Goal: Task Accomplishment & Management: Use online tool/utility

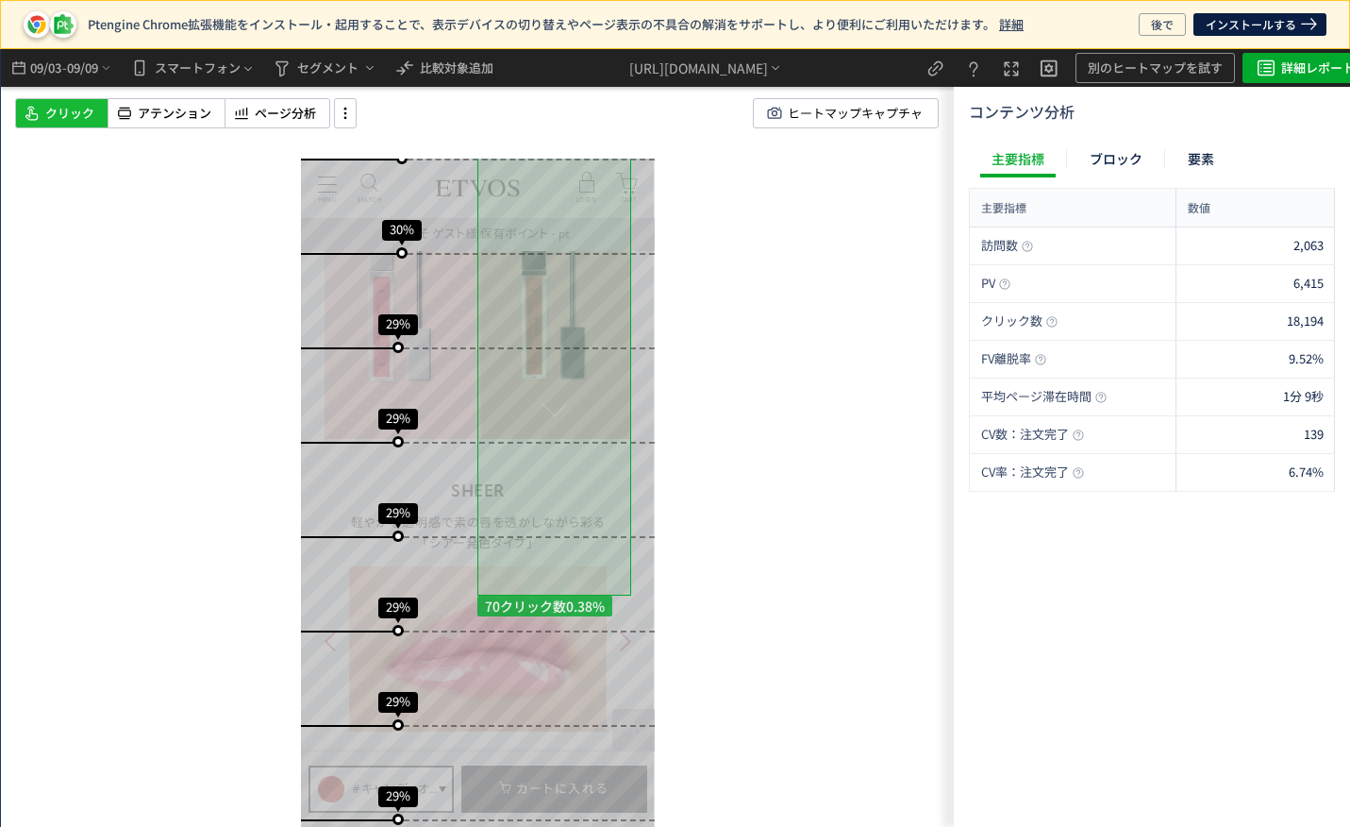
scroll to position [4028, 0]
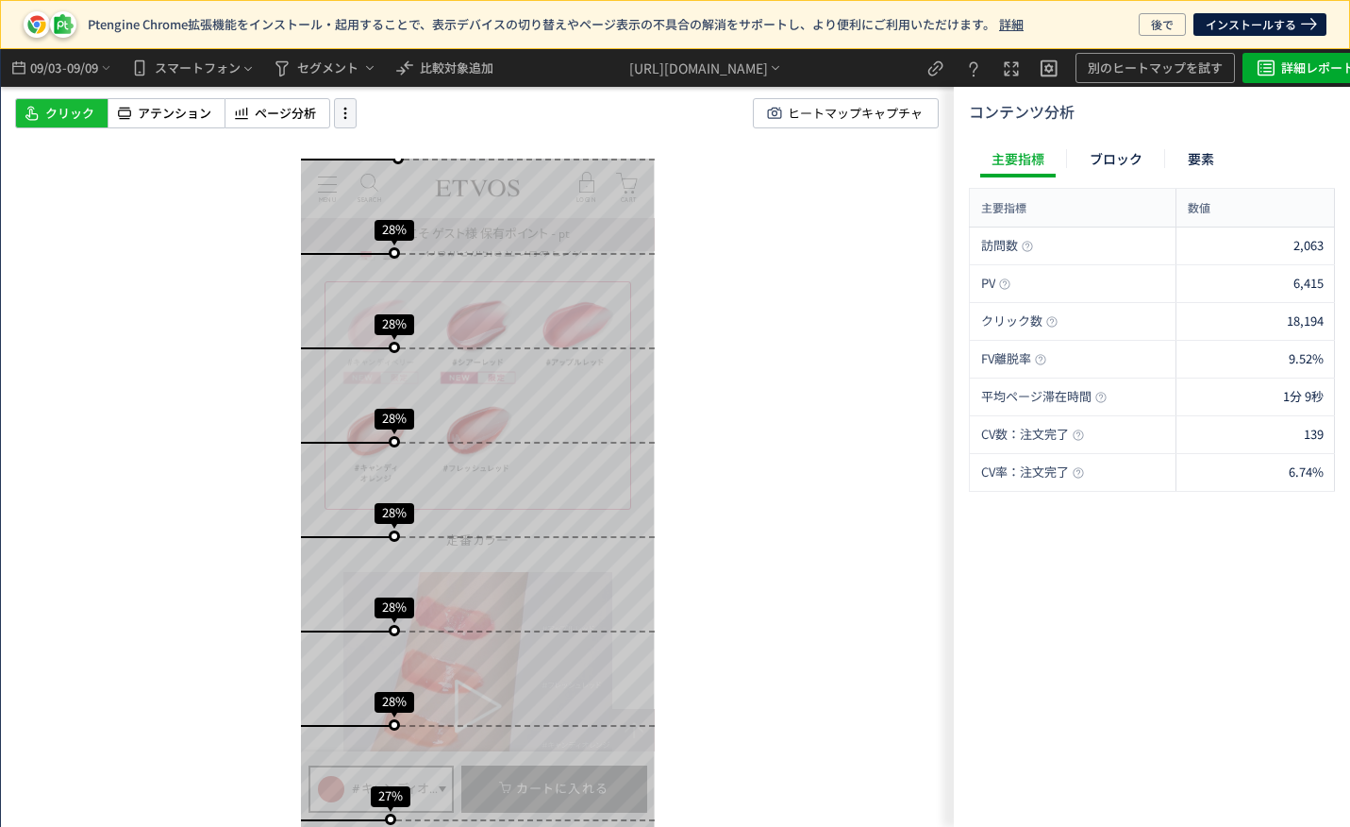
click at [341, 112] on icon at bounding box center [345, 113] width 23 height 21
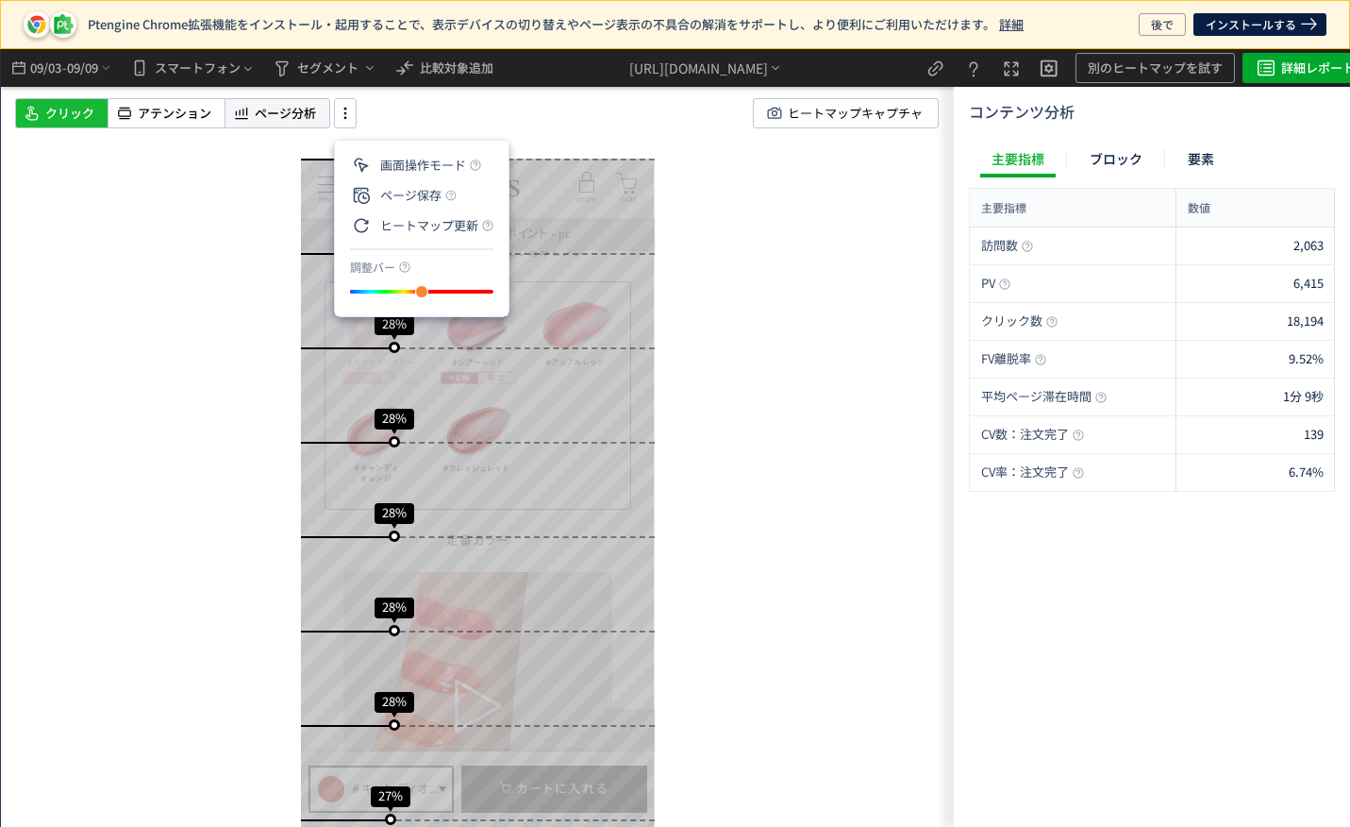
click at [296, 111] on span "ページ分析" at bounding box center [285, 114] width 61 height 18
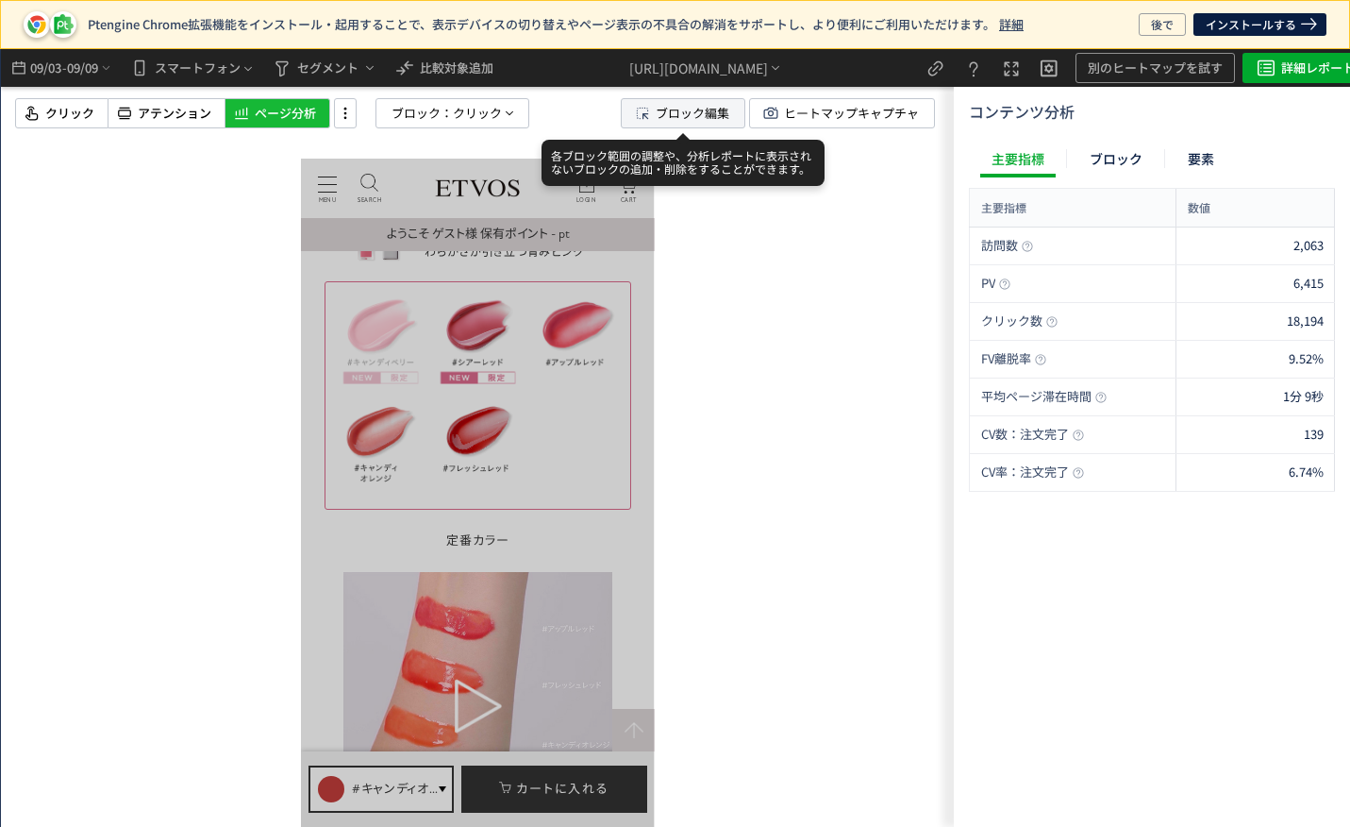
click at [652, 119] on span "ブロック編集" at bounding box center [681, 113] width 96 height 28
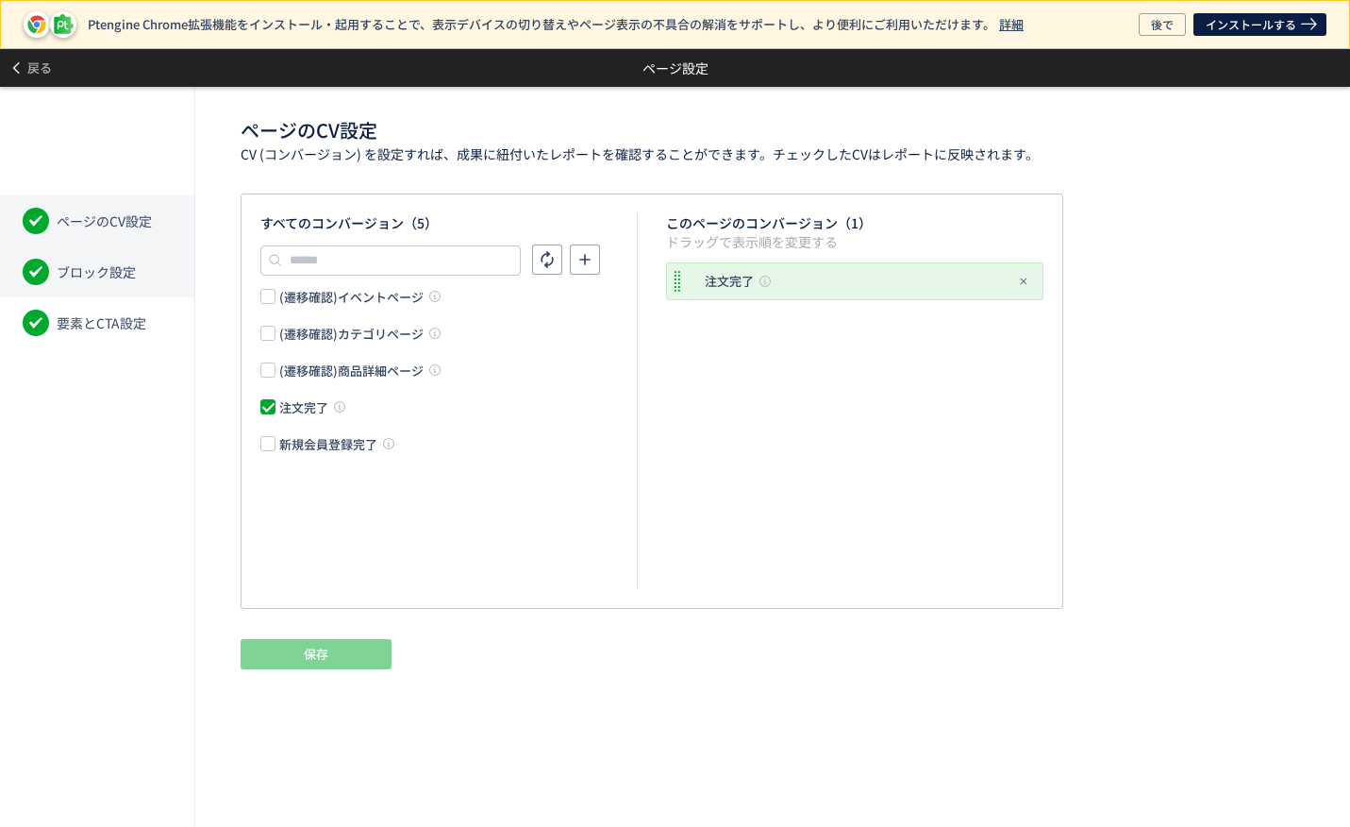
click at [87, 267] on span "ブロック設定" at bounding box center [96, 271] width 79 height 19
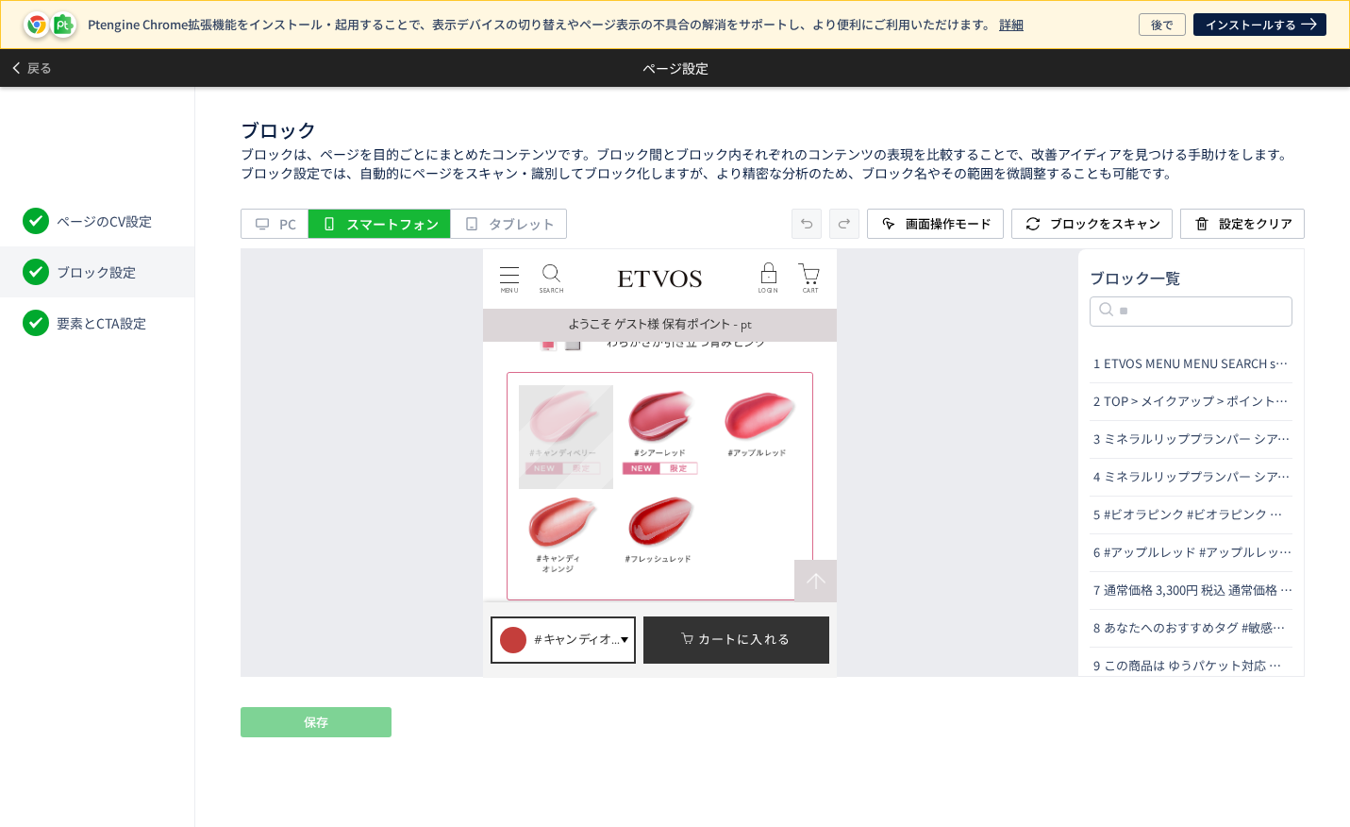
drag, startPoint x: 557, startPoint y: 418, endPoint x: 136, endPoint y: 168, distance: 489.6
click at [557, 418] on div "名前の変更" at bounding box center [566, 437] width 94 height 104
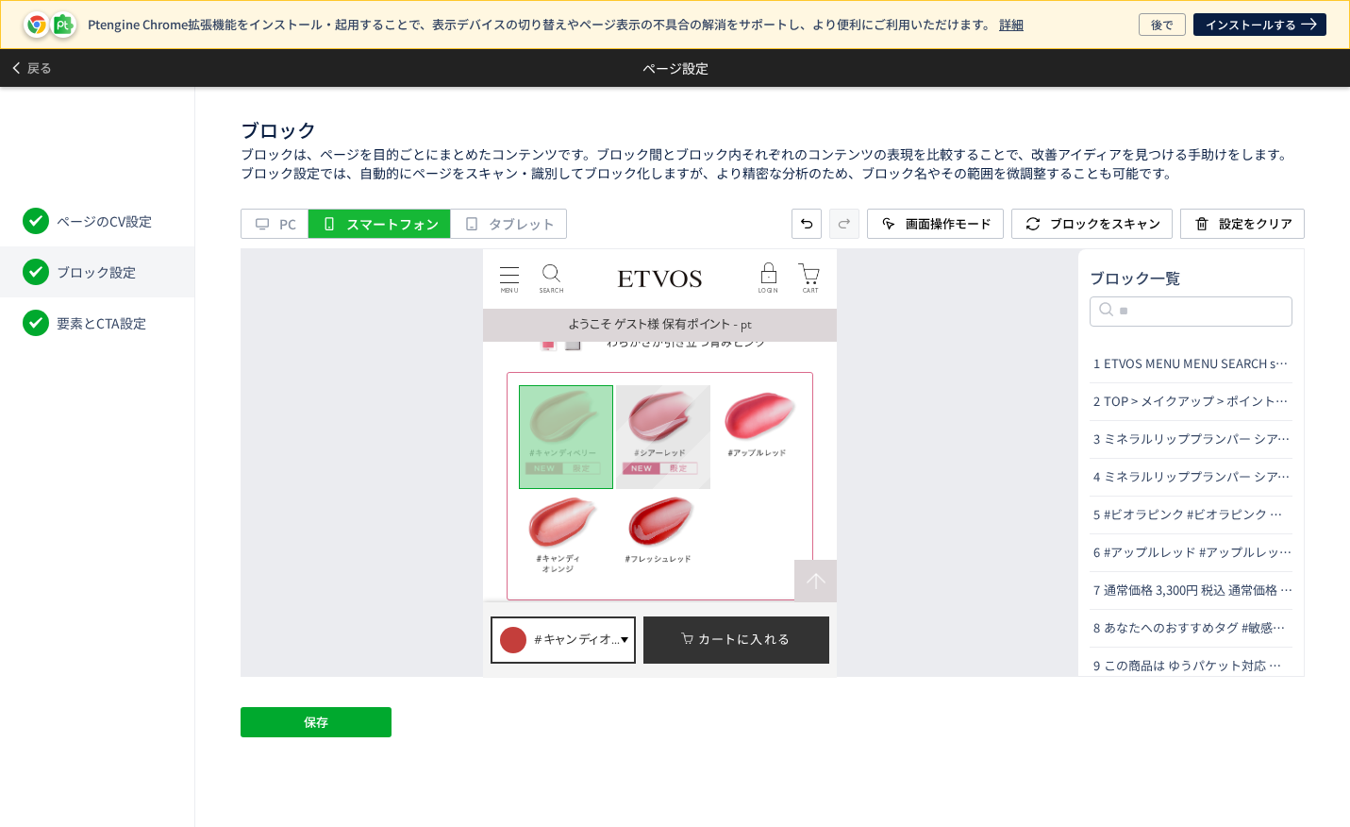
drag, startPoint x: 675, startPoint y: 423, endPoint x: 239, endPoint y: 174, distance: 502.2
click at [675, 423] on div "名前の変更" at bounding box center [663, 437] width 94 height 104
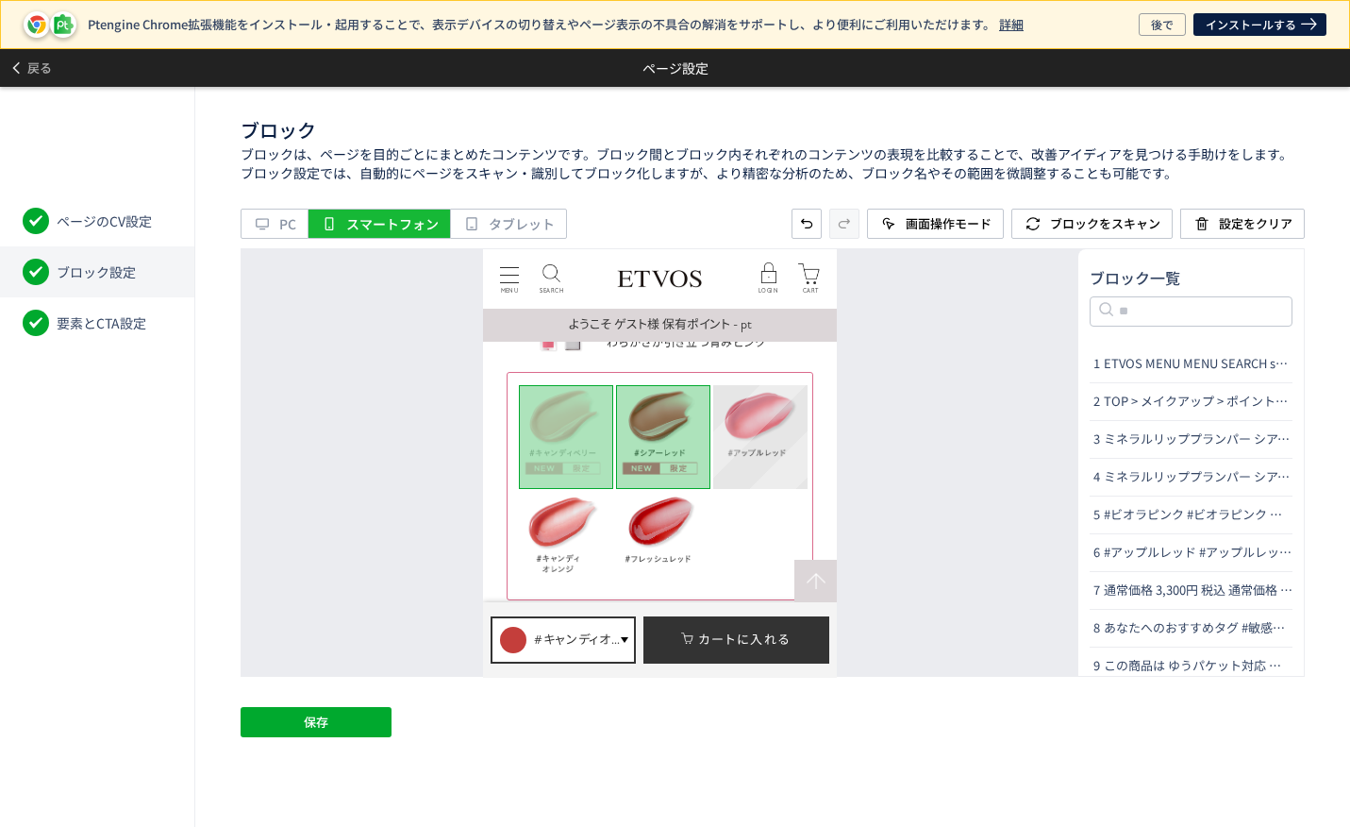
click at [744, 423] on div "名前の変更" at bounding box center [760, 437] width 94 height 104
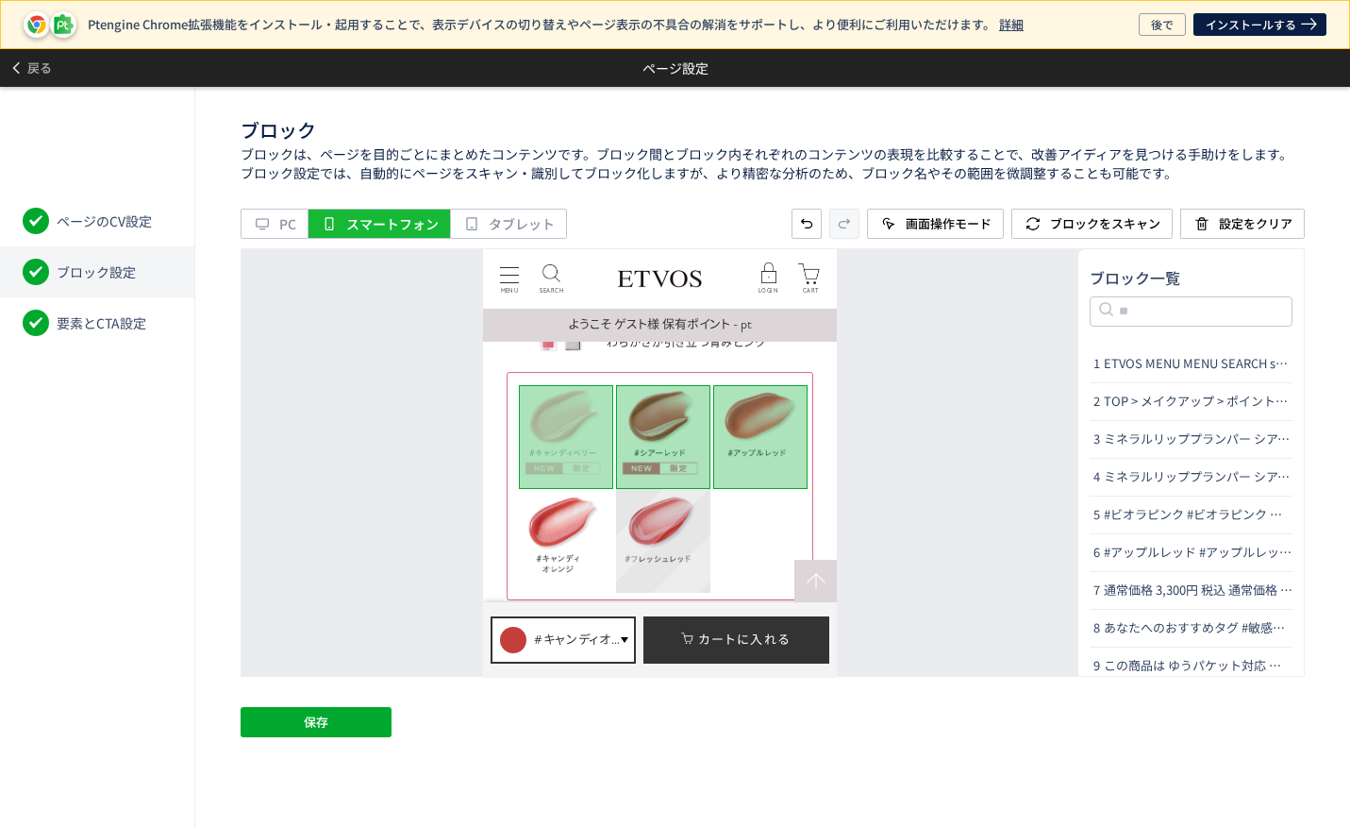
click at [659, 525] on div "名前の変更" at bounding box center [663, 541] width 94 height 104
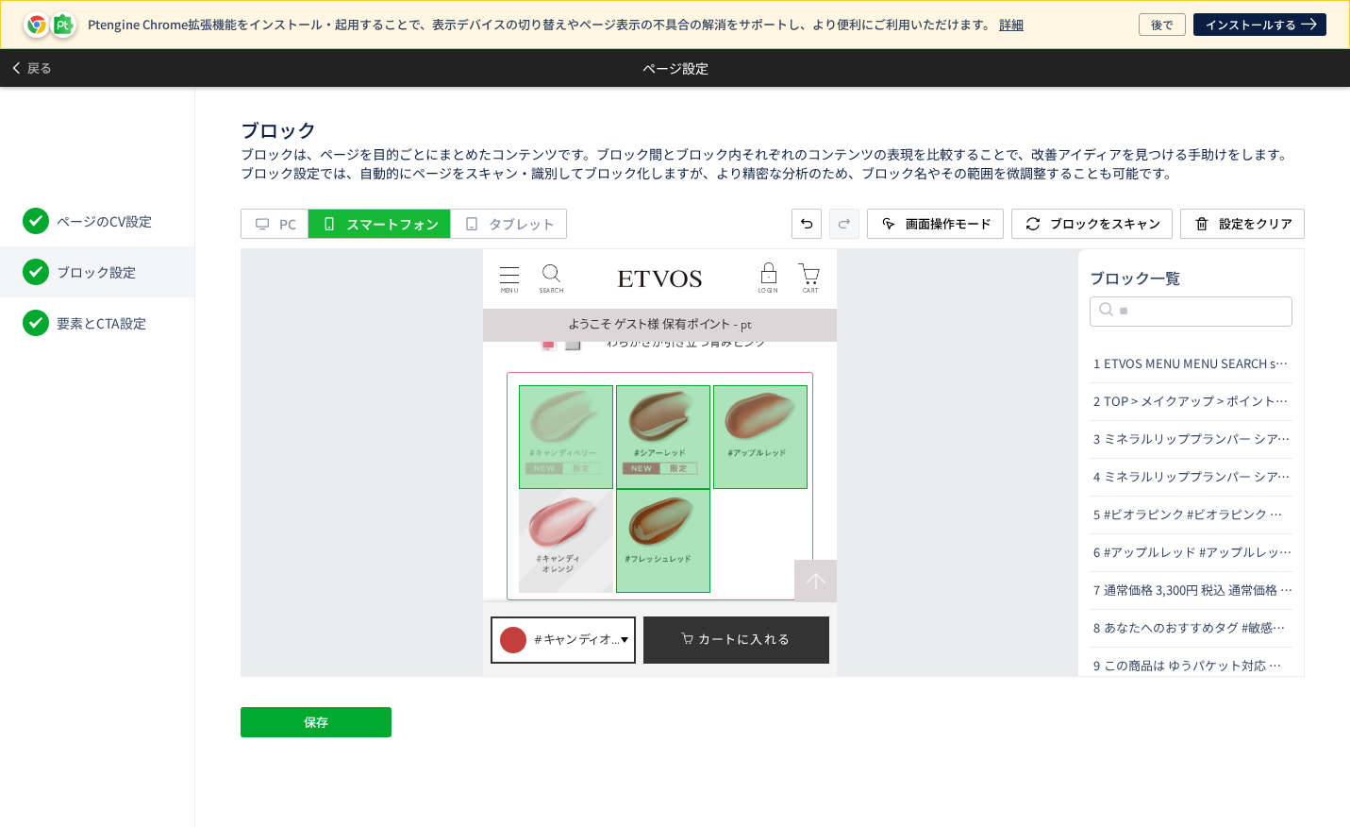
click at [565, 527] on div "名前の変更" at bounding box center [566, 541] width 94 height 104
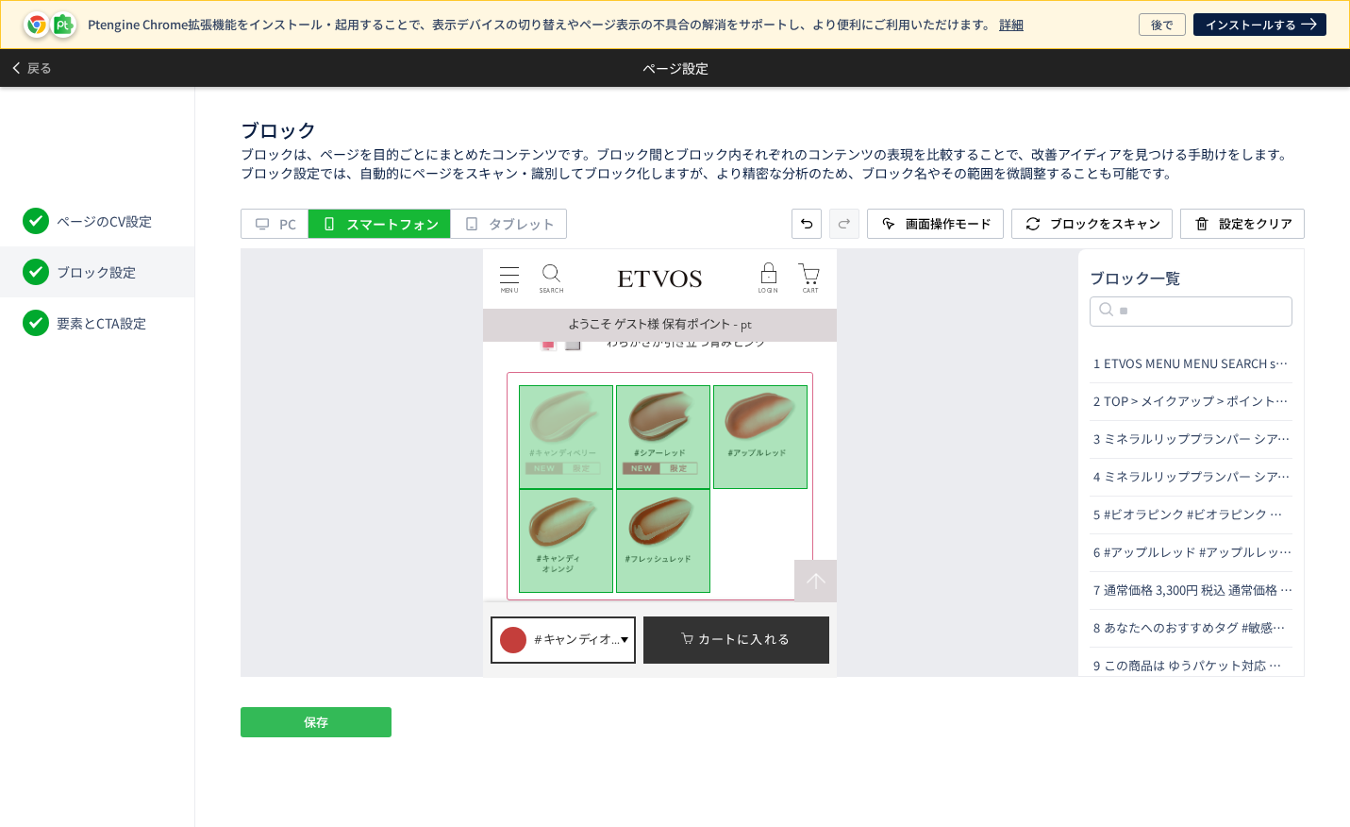
click at [357, 729] on button "保存" at bounding box center [316, 722] width 151 height 30
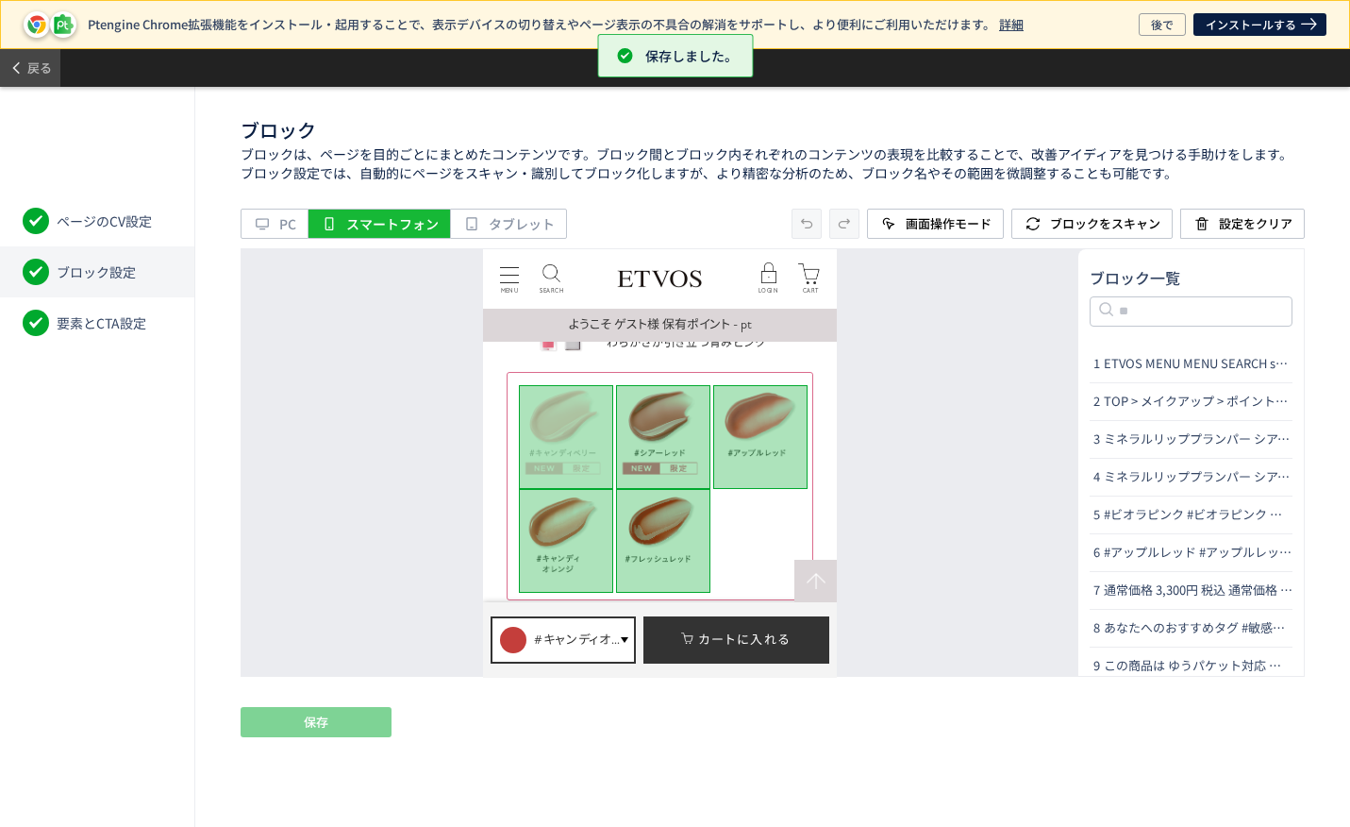
click at [43, 69] on span "戻る" at bounding box center [39, 68] width 25 height 30
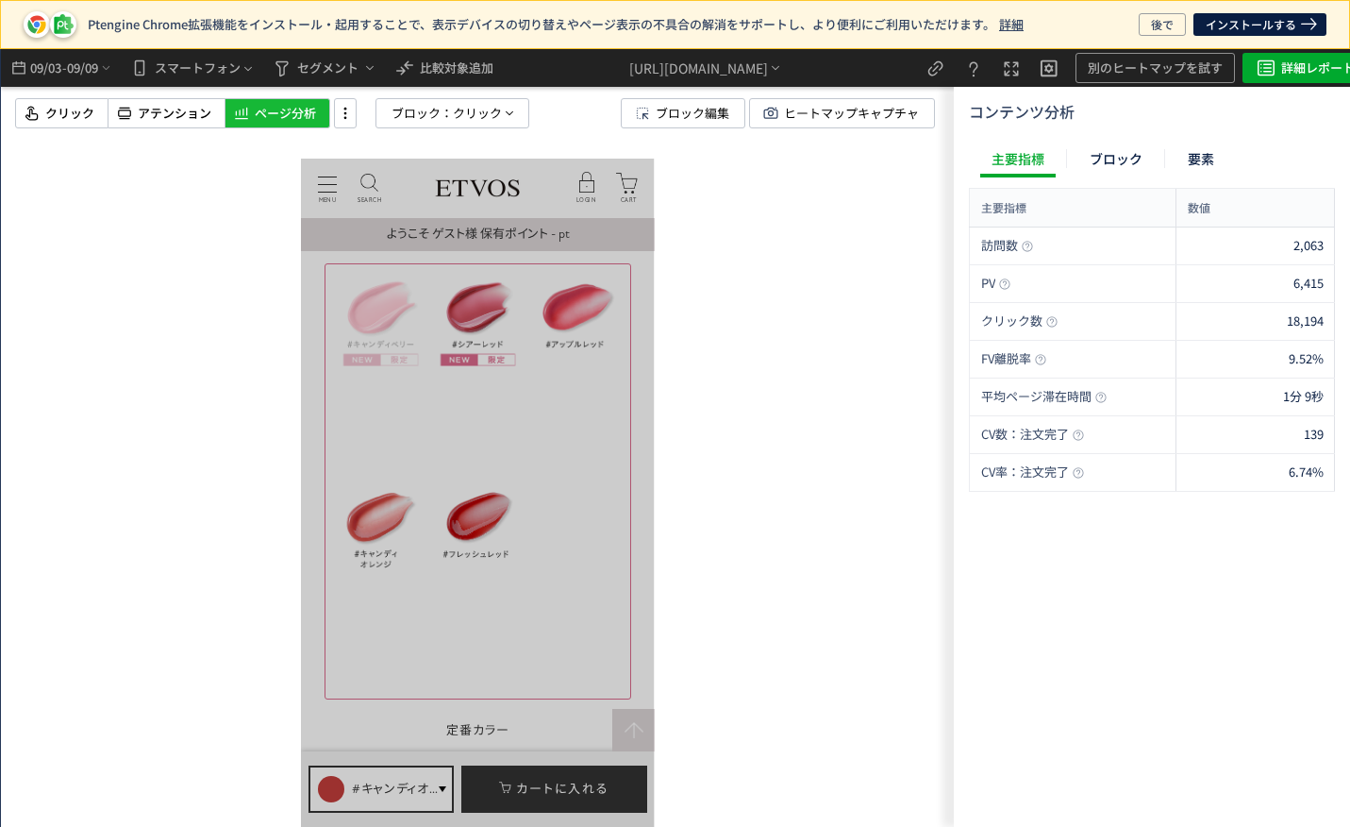
scroll to position [4530, 0]
